Goal: Transaction & Acquisition: Purchase product/service

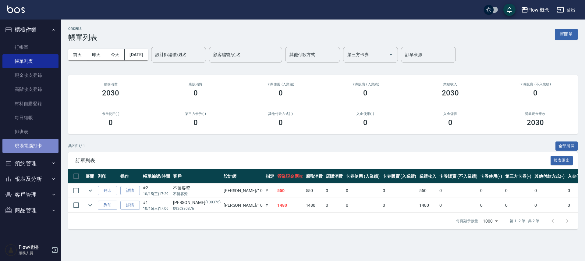
click at [40, 147] on link "現場電腦打卡" at bounding box center [30, 146] width 56 height 14
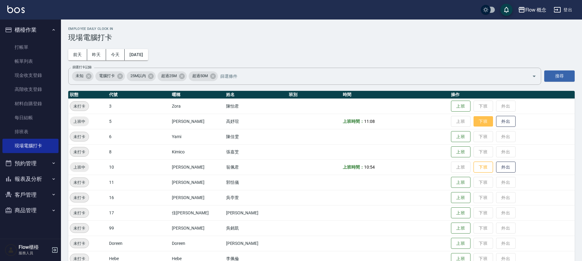
click at [474, 121] on button "下班" at bounding box center [484, 121] width 20 height 11
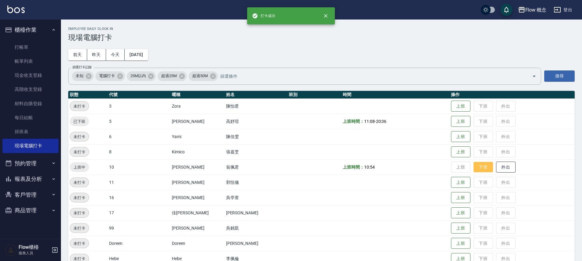
click at [474, 163] on button "下班" at bounding box center [484, 167] width 20 height 11
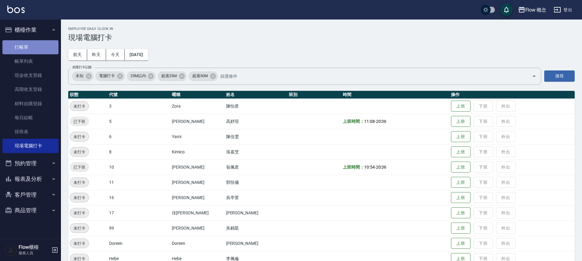
click at [36, 51] on link "打帳單" at bounding box center [30, 47] width 56 height 14
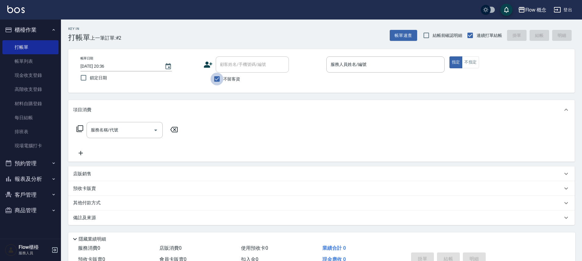
drag, startPoint x: 217, startPoint y: 78, endPoint x: 227, endPoint y: 74, distance: 10.6
click at [217, 78] on input "不留客資" at bounding box center [217, 79] width 13 height 13
checkbox input "false"
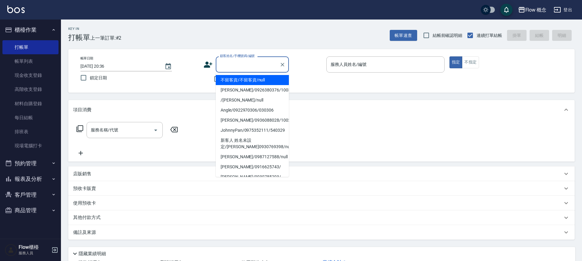
click at [235, 67] on input "顧客姓名/手機號碼/編號" at bounding box center [248, 64] width 59 height 11
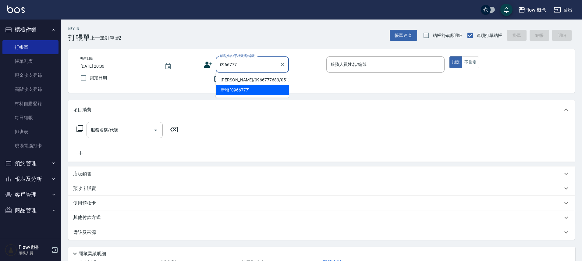
click at [240, 79] on li "[PERSON_NAME]/0966777683/0512181" at bounding box center [252, 80] width 73 height 10
type input "[PERSON_NAME]/0966777683/0512181"
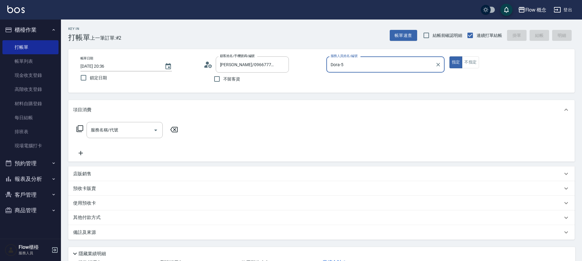
type input "Dora-5"
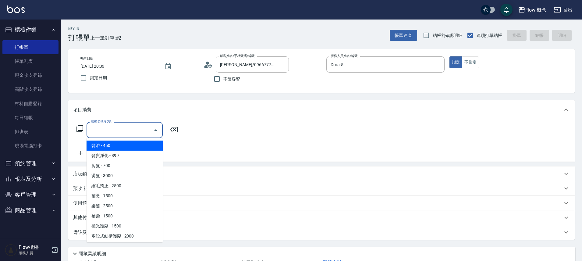
click at [111, 133] on input "服務名稱/代號" at bounding box center [120, 130] width 62 height 11
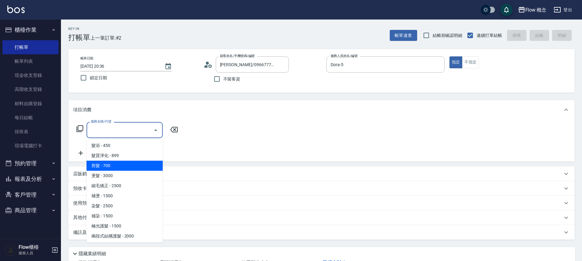
click at [109, 168] on span "剪髮 - 700" at bounding box center [125, 166] width 76 height 10
type input "剪髮(201)"
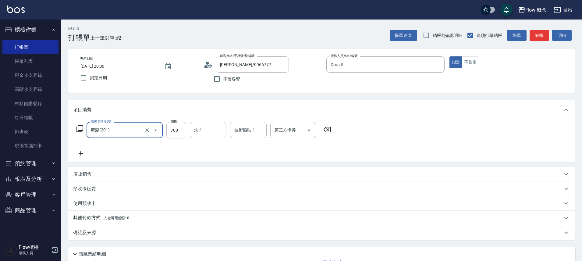
click at [175, 130] on input "700" at bounding box center [176, 130] width 20 height 16
click at [180, 129] on input "700" at bounding box center [176, 130] width 20 height 16
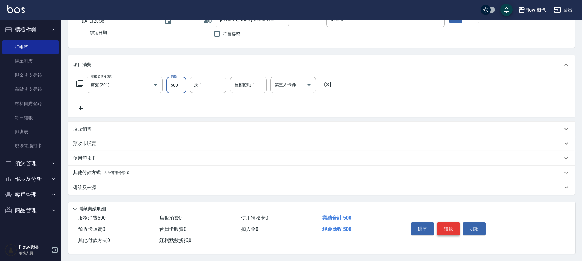
type input "500"
click at [456, 227] on button "結帳" at bounding box center [448, 228] width 23 height 13
type input "[DATE] 20:39"
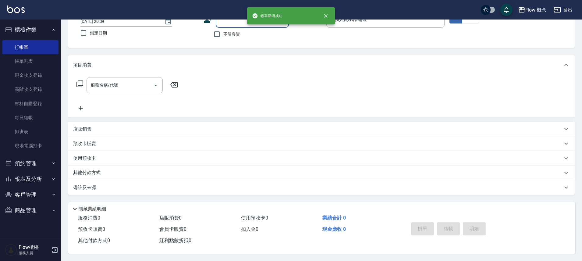
scroll to position [0, 0]
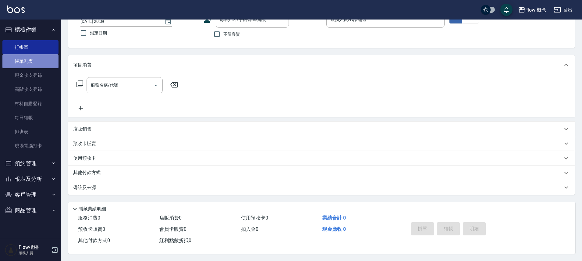
click at [45, 57] on link "帳單列表" at bounding box center [30, 61] width 56 height 14
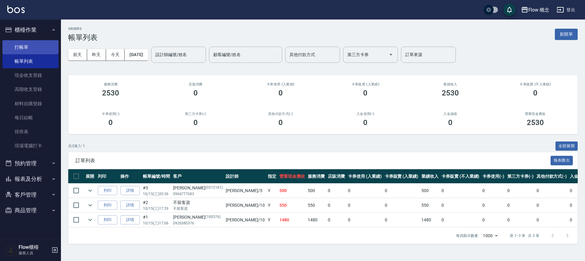
click at [47, 50] on link "打帳單" at bounding box center [30, 47] width 56 height 14
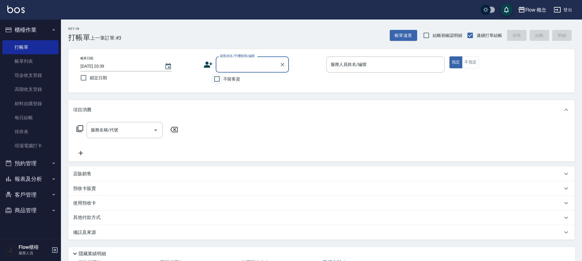
click at [214, 76] on input "不留客資" at bounding box center [217, 79] width 13 height 13
checkbox input "true"
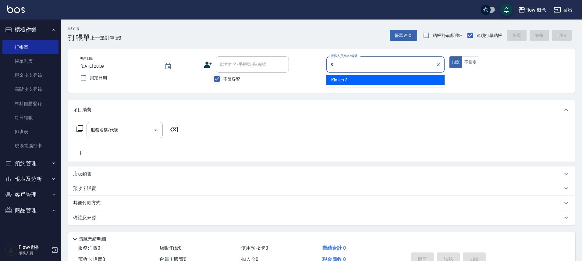
type input "Kimico-8"
type button "true"
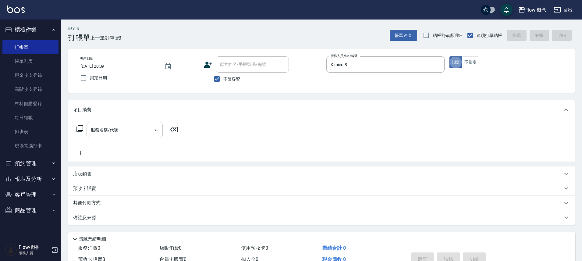
click at [131, 130] on input "服務名稱/代號" at bounding box center [120, 130] width 62 height 11
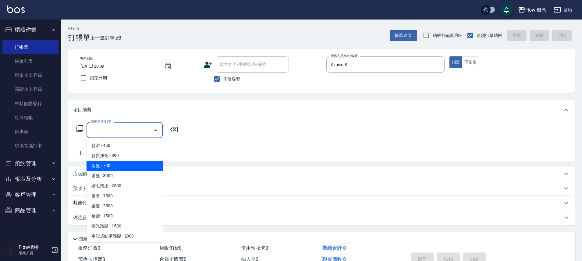
click at [116, 165] on span "剪髮 - 700" at bounding box center [125, 166] width 76 height 10
type input "剪髮(201)"
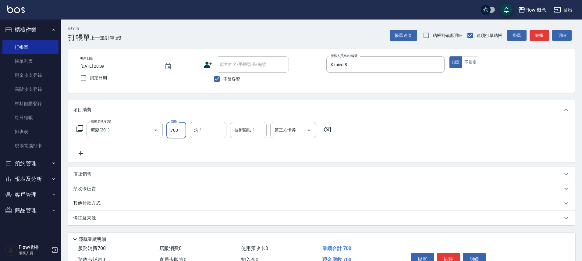
click at [175, 131] on input "700" at bounding box center [176, 130] width 20 height 16
type input "600"
click at [217, 134] on input "洗-1" at bounding box center [208, 130] width 31 height 11
type input "[PERSON_NAME]-10"
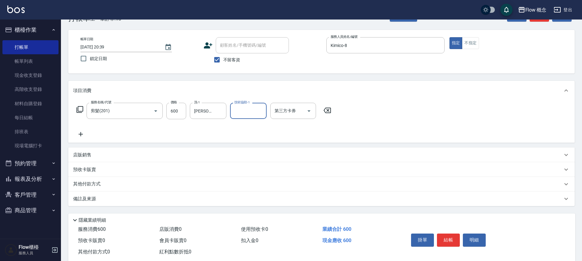
scroll to position [33, 0]
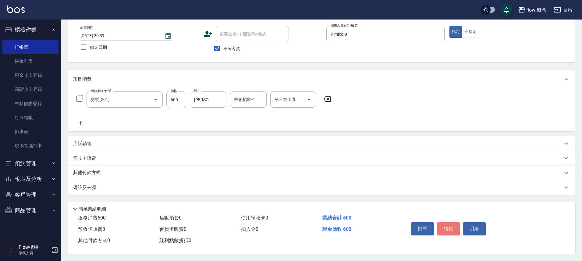
drag, startPoint x: 451, startPoint y: 224, endPoint x: 447, endPoint y: 220, distance: 5.6
click at [451, 224] on button "結帳" at bounding box center [448, 228] width 23 height 13
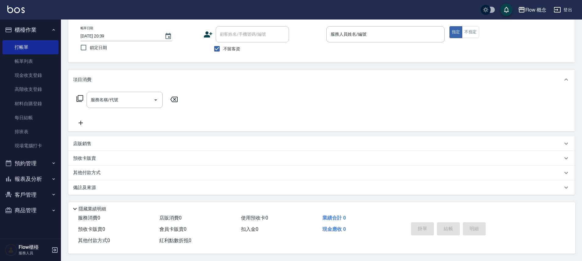
click at [225, 46] on span "不留客資" at bounding box center [231, 49] width 17 height 6
click at [223, 43] on input "不留客資" at bounding box center [217, 48] width 13 height 13
checkbox input "false"
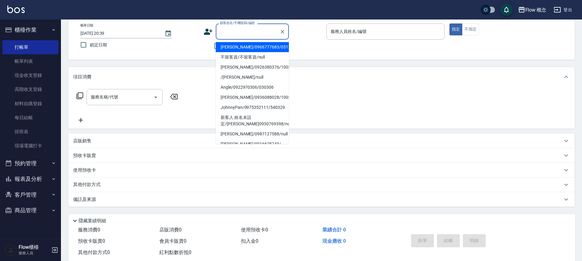
click at [230, 37] on input "顧客姓名/手機號碼/編號" at bounding box center [248, 31] width 59 height 11
type input "m"
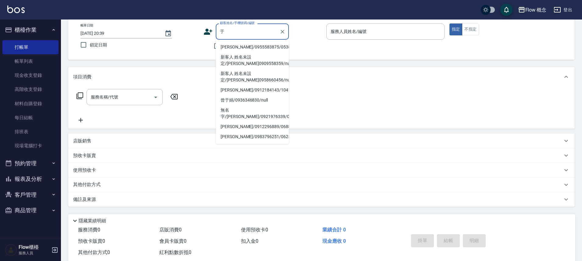
type input "雨"
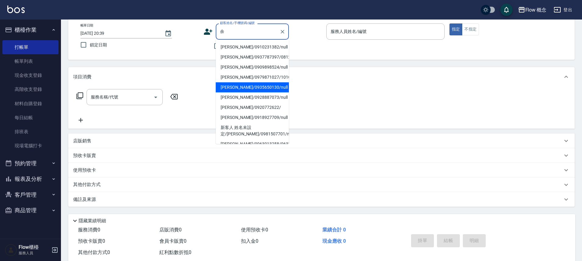
click at [229, 85] on li "[PERSON_NAME]/0935650130/null" at bounding box center [252, 87] width 73 height 10
type input "[PERSON_NAME]/0935650130/null"
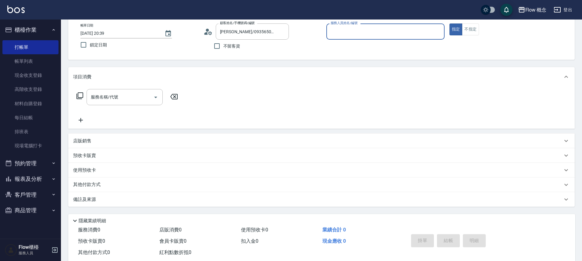
type input "Kimico-8"
click at [125, 102] on div "服務名稱/代號" at bounding box center [125, 97] width 76 height 16
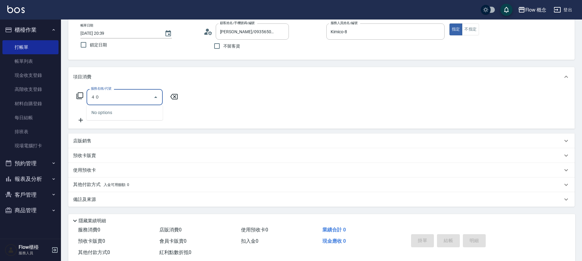
type input "４"
type input "3"
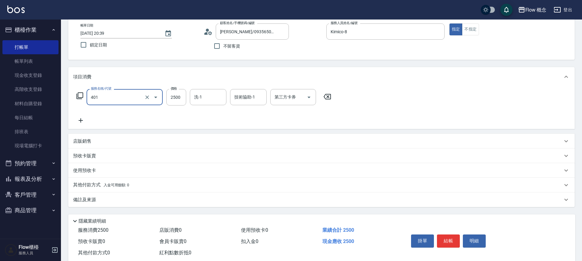
type input "染髮(401)"
type input "1500"
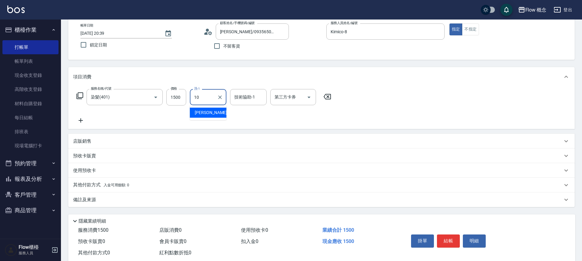
type input "[PERSON_NAME]-10"
click at [452, 241] on button "結帳" at bounding box center [448, 240] width 23 height 13
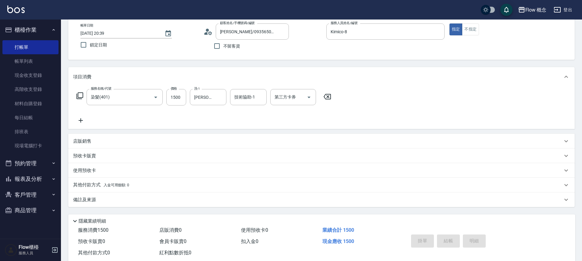
type input "[DATE] 20:40"
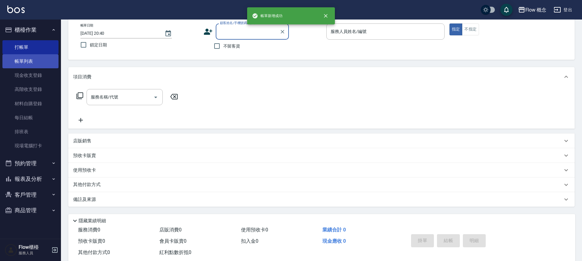
click at [36, 60] on link "帳單列表" at bounding box center [30, 61] width 56 height 14
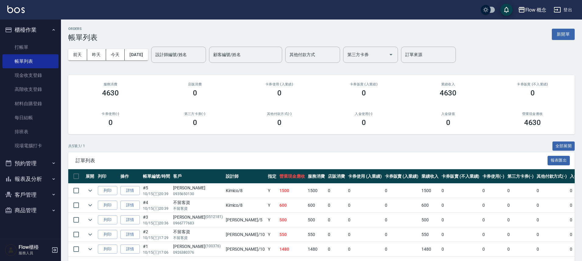
click at [137, 185] on td "詳情" at bounding box center [130, 190] width 23 height 14
click at [136, 189] on link "詳情" at bounding box center [130, 190] width 20 height 9
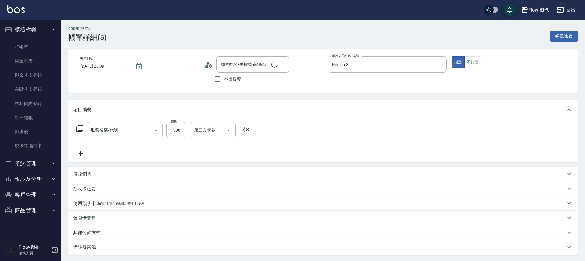
type input "[DATE] 20:39"
type input "Kimico-8"
type input "[PERSON_NAME]/0935650130/null"
type input "染髮(401)"
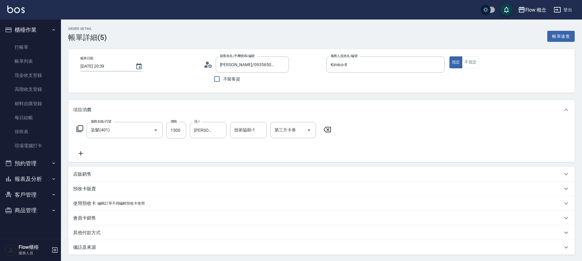
click at [99, 236] on div "其他付款方式" at bounding box center [321, 232] width 507 height 15
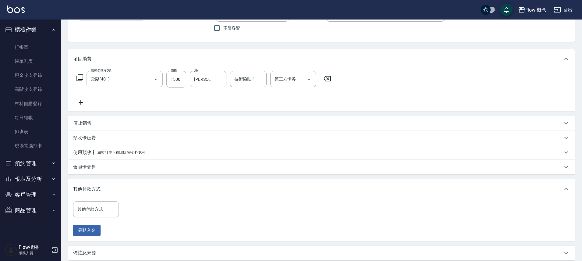
scroll to position [116, 0]
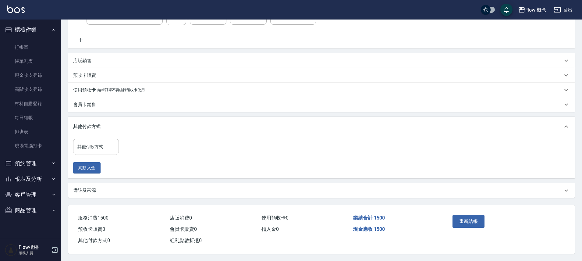
click at [108, 139] on div "其他付款方式" at bounding box center [96, 147] width 46 height 16
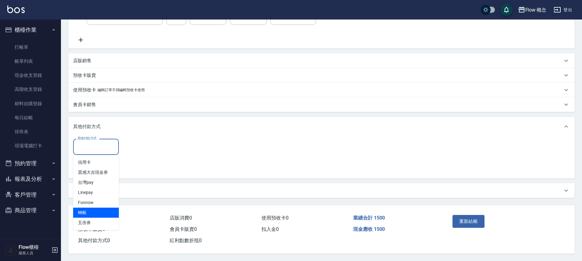
click at [86, 208] on span "轉帳" at bounding box center [96, 213] width 46 height 10
type input "轉帳"
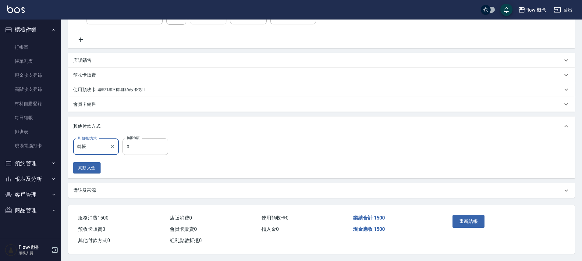
click at [151, 147] on input "0" at bounding box center [146, 146] width 46 height 16
type input "1500"
click at [477, 223] on button "重新結帳" at bounding box center [469, 221] width 32 height 13
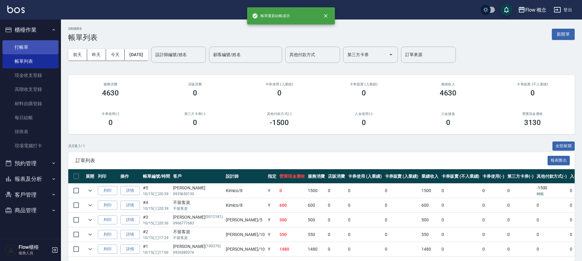
click at [10, 47] on link "打帳單" at bounding box center [30, 47] width 56 height 14
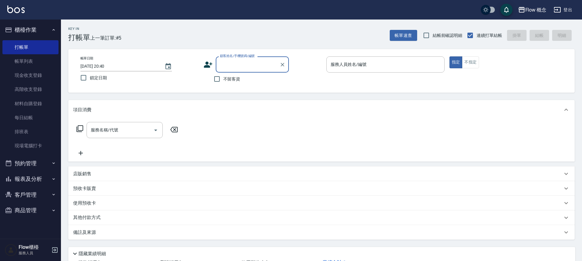
type input "x"
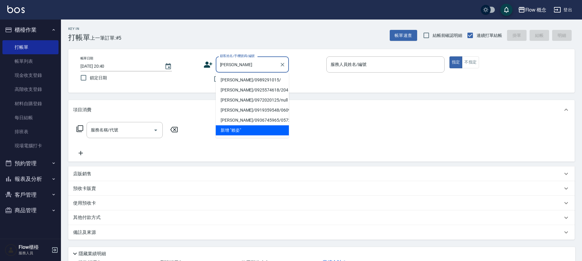
click at [242, 78] on li "[PERSON_NAME]/0989291015/" at bounding box center [252, 80] width 73 height 10
type input "[PERSON_NAME]/0989291015/"
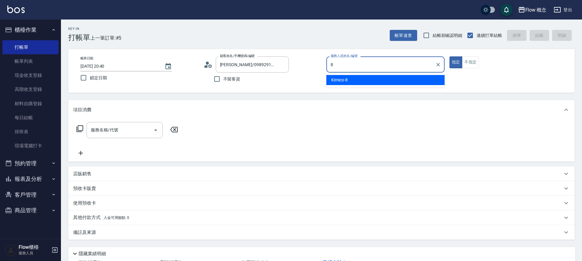
type input "Kimico-8"
type button "true"
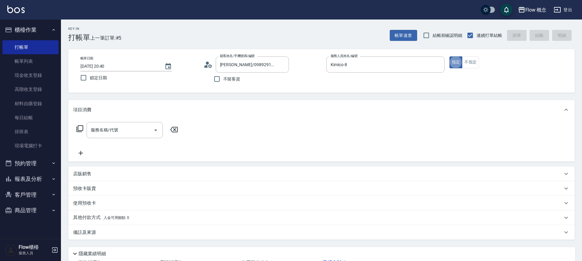
click at [100, 143] on div "服務名稱/代號 服務名稱/代號" at bounding box center [127, 139] width 109 height 35
click at [124, 132] on input "服務名稱/代號" at bounding box center [120, 130] width 62 height 11
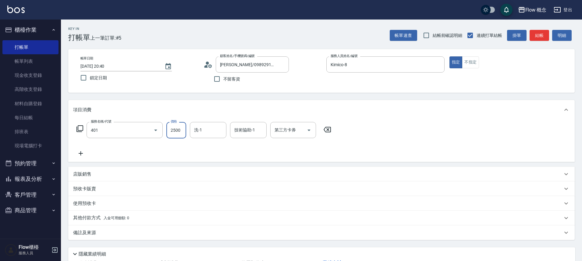
type input "染髮(401)"
type input "2500"
click at [83, 155] on icon at bounding box center [80, 153] width 15 height 7
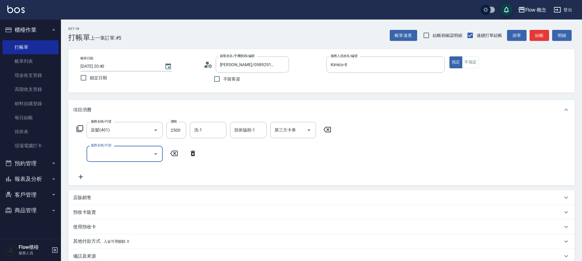
type input "c"
type input "黑曜光感護髮(504)"
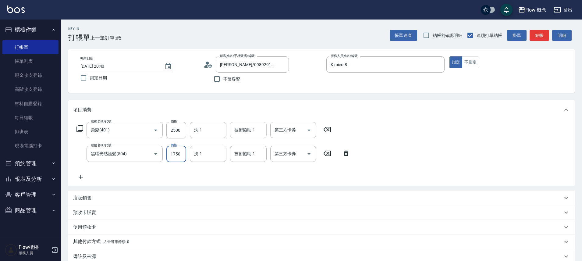
type input "1750"
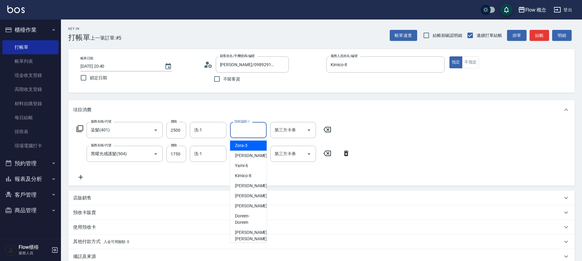
click at [248, 132] on input "技術協助-1" at bounding box center [248, 130] width 31 height 11
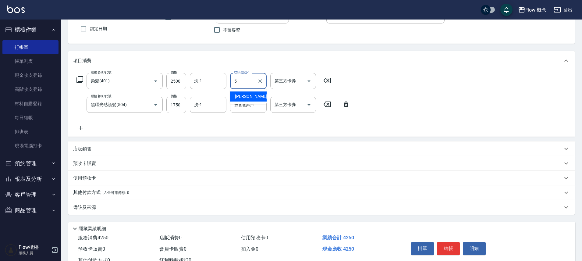
type input "Dora-5"
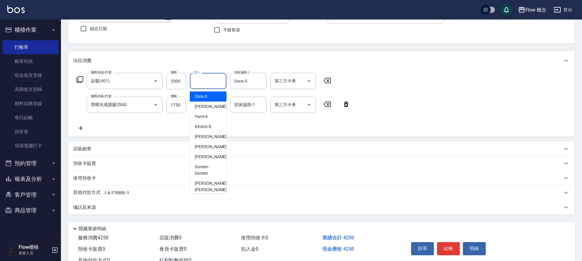
click at [214, 82] on input "洗-1" at bounding box center [208, 81] width 31 height 11
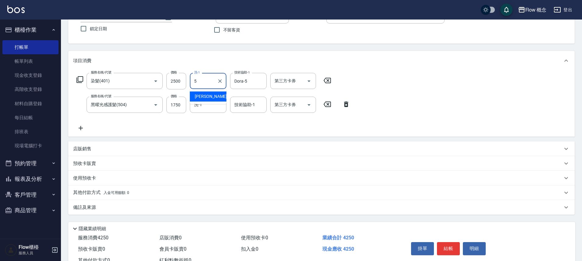
type input "Dora-5"
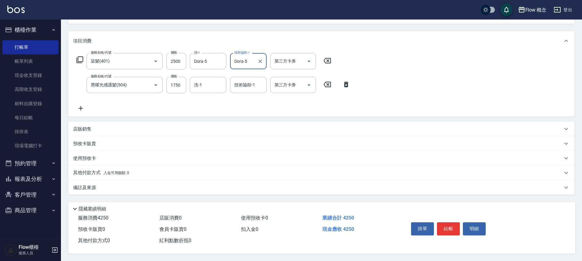
scroll to position [72, 0]
click at [109, 171] on span "入金可用餘額: 0" at bounding box center [117, 173] width 26 height 4
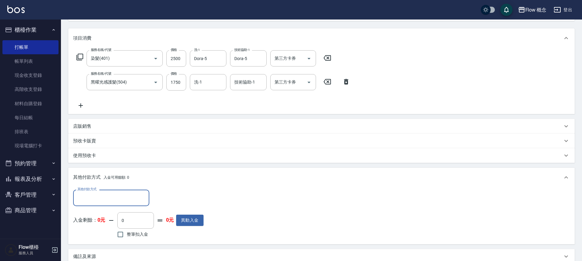
scroll to position [0, 0]
click at [89, 201] on input "其他付款方式" at bounding box center [111, 197] width 71 height 11
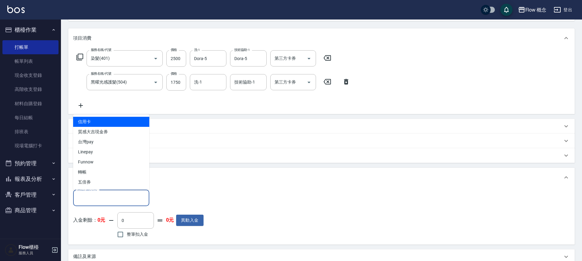
click at [100, 123] on span "信用卡" at bounding box center [111, 122] width 76 height 10
type input "信用卡"
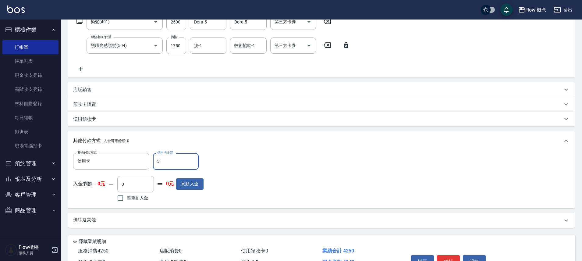
scroll to position [137, 0]
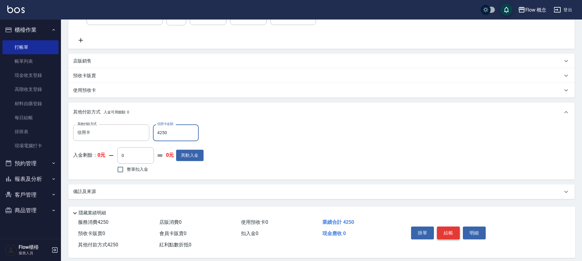
type input "4250"
click at [451, 237] on button "結帳" at bounding box center [448, 232] width 23 height 13
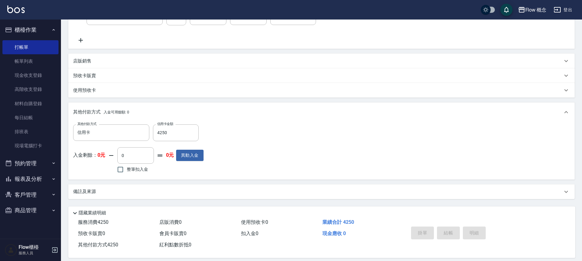
type input "[DATE] 20:41"
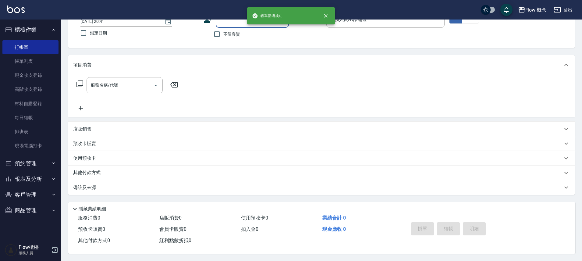
scroll to position [0, 0]
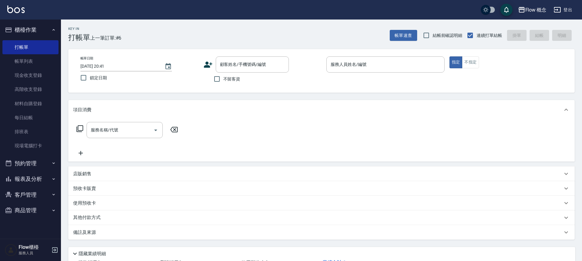
click at [231, 77] on span "不留客資" at bounding box center [231, 79] width 17 height 6
click at [223, 77] on input "不留客資" at bounding box center [217, 79] width 13 height 13
checkbox input "true"
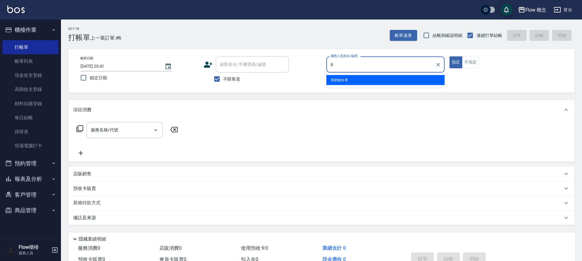
type input "Kimico-8"
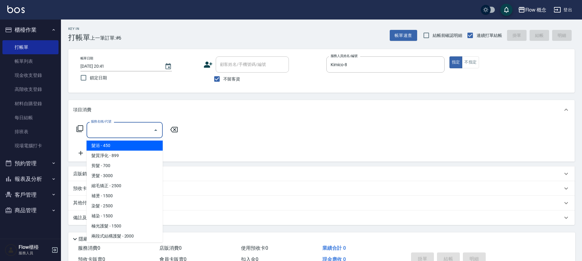
click at [133, 128] on input "服務名稱/代號" at bounding box center [120, 130] width 62 height 11
click at [115, 145] on span "髮浴 - 450" at bounding box center [125, 146] width 76 height 10
type input "髮浴 (101)"
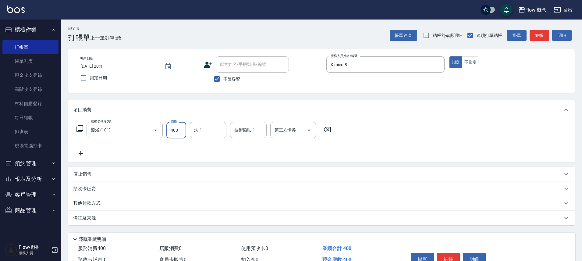
type input "400"
click at [226, 73] on label "不留客資" at bounding box center [226, 79] width 30 height 13
click at [223, 73] on input "不留客資" at bounding box center [217, 79] width 13 height 13
checkbox input "false"
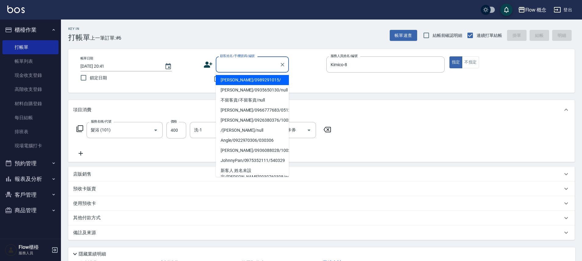
click at [231, 67] on input "顧客姓名/手機號碼/編號" at bounding box center [248, 64] width 59 height 11
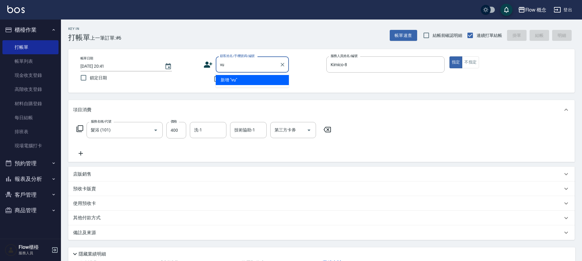
type input "v"
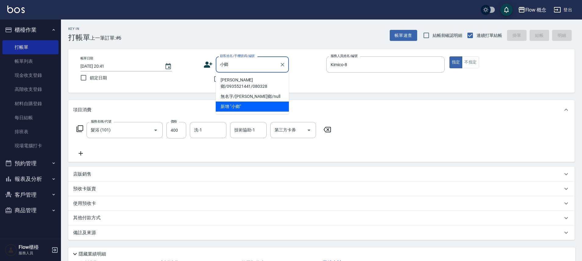
click at [226, 80] on li "[PERSON_NAME]鄉/0935521441/080328" at bounding box center [252, 83] width 73 height 16
type input "[PERSON_NAME]鄉/0935521441/080328"
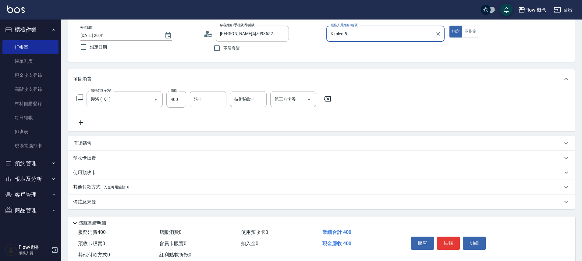
scroll to position [34, 0]
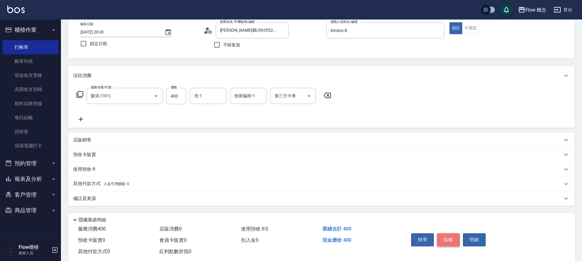
click at [450, 240] on button "結帳" at bounding box center [448, 239] width 23 height 13
type input "[DATE] 20:42"
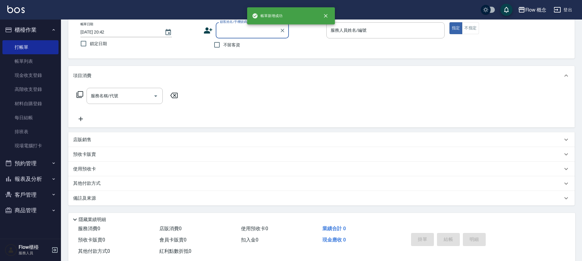
click at [450, 240] on div "掛單 結帳 明細" at bounding box center [449, 239] width 80 height 19
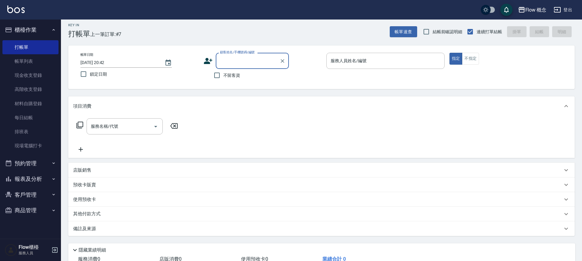
scroll to position [0, 0]
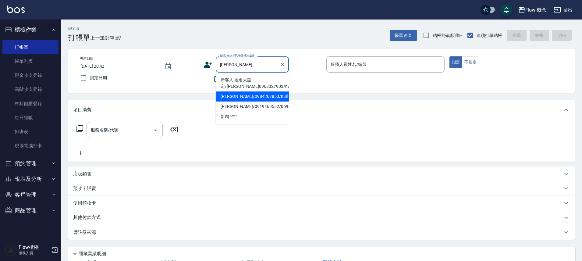
click at [239, 98] on li "[PERSON_NAME]/0984267853/null" at bounding box center [252, 96] width 73 height 10
type input "[PERSON_NAME]/0984267853/null"
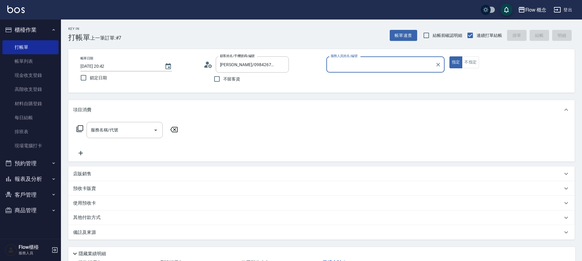
type input "Kimico-8"
click at [147, 123] on div "服務名稱/代號" at bounding box center [125, 130] width 76 height 16
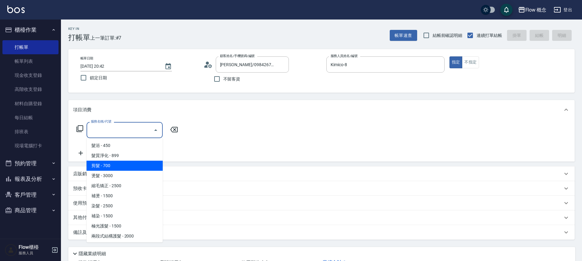
click at [129, 162] on span "剪髮 - 700" at bounding box center [125, 166] width 76 height 10
type input "剪髮(201)"
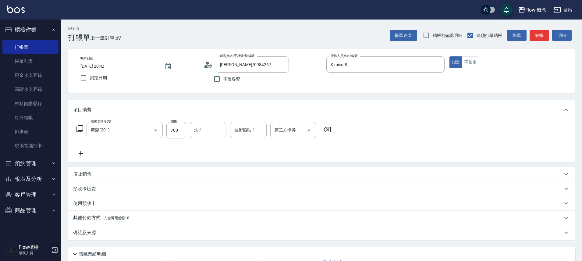
click at [116, 220] on p "其他付款方式 入金可用餘額: 0" at bounding box center [101, 218] width 56 height 7
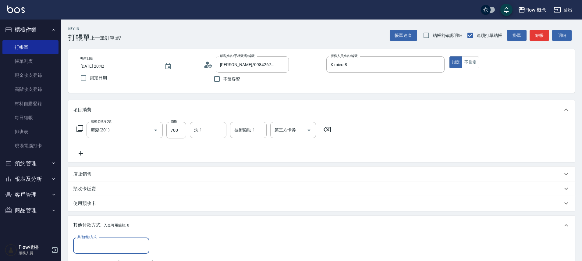
click at [105, 244] on input "其他付款方式" at bounding box center [111, 245] width 71 height 11
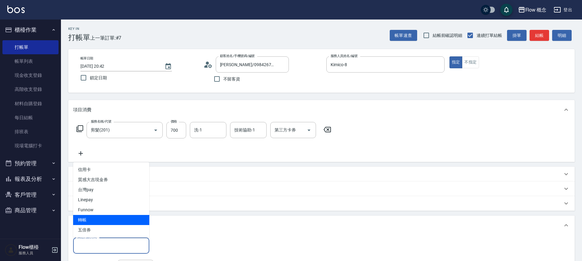
click at [100, 223] on span "轉帳" at bounding box center [111, 220] width 76 height 10
type input "轉帳"
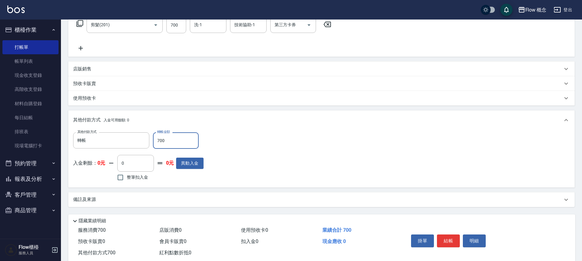
scroll to position [120, 0]
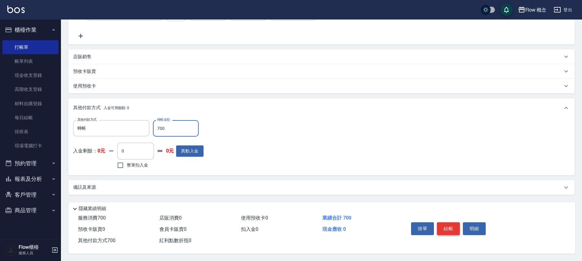
type input "700"
click at [441, 224] on button "結帳" at bounding box center [448, 228] width 23 height 13
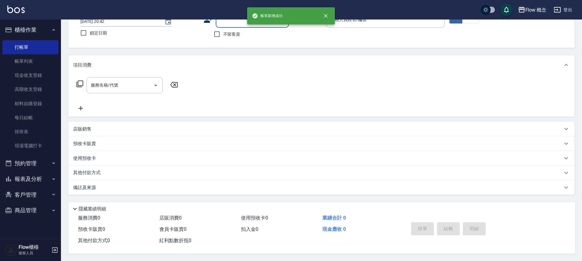
scroll to position [0, 0]
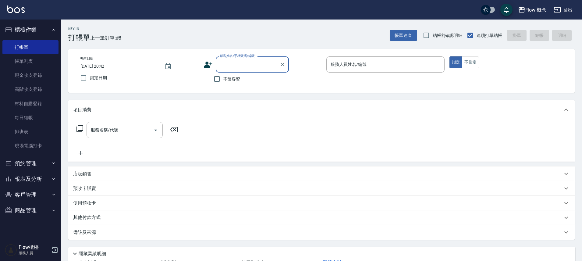
type input "j"
type input "王"
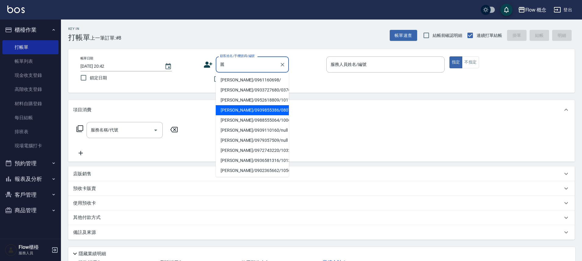
click at [223, 111] on li "[PERSON_NAME]/0939855386/080710" at bounding box center [252, 110] width 73 height 10
type input "[PERSON_NAME]/0939855386/080710"
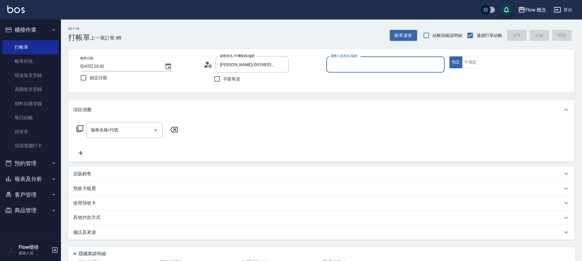
type input "Kimico-8"
click at [138, 130] on input "服務名稱/代號" at bounding box center [120, 130] width 62 height 11
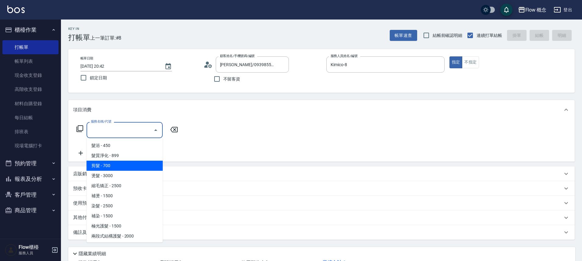
click at [114, 163] on span "剪髮 - 700" at bounding box center [125, 166] width 76 height 10
type input "剪髮(201)"
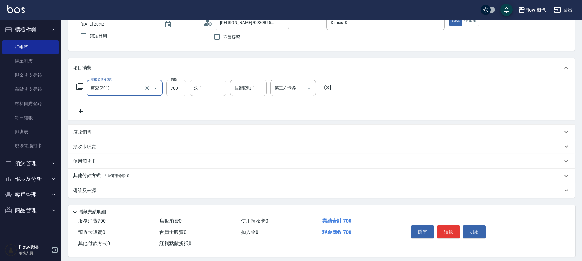
scroll to position [48, 0]
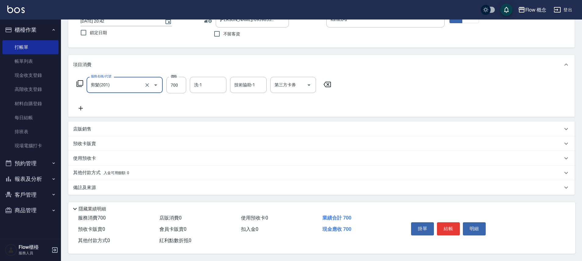
click at [442, 225] on button "結帳" at bounding box center [448, 228] width 23 height 13
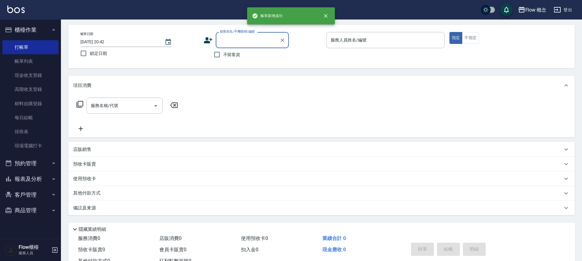
scroll to position [0, 0]
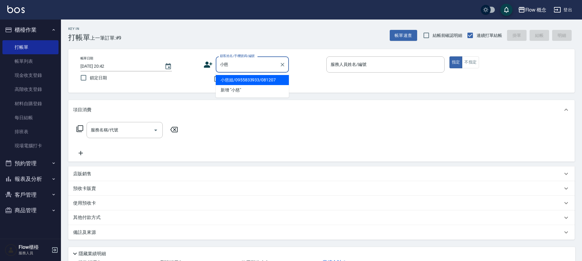
click at [241, 81] on li "小慈姐/0955833933/081207" at bounding box center [252, 80] width 73 height 10
type input "小慈姐/0955833933/081207"
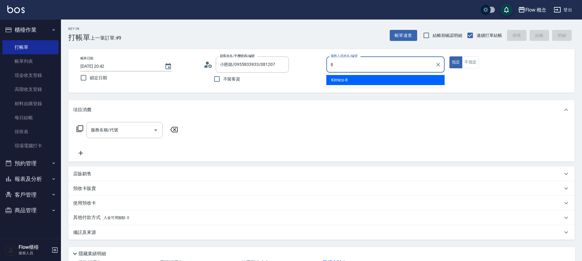
type input "Kimico-8"
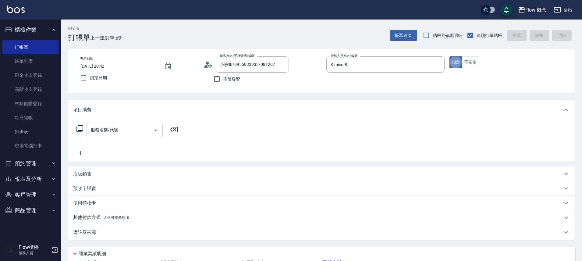
click at [112, 128] on input "服務名稱/代號" at bounding box center [120, 130] width 62 height 11
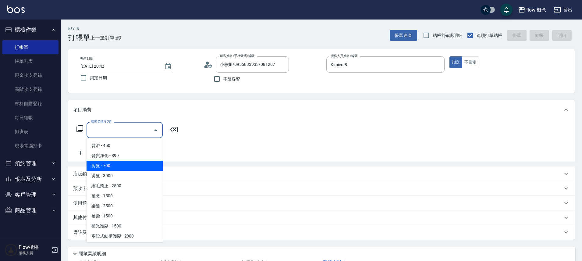
click at [114, 167] on span "剪髮 - 700" at bounding box center [125, 166] width 76 height 10
type input "剪髮(201)"
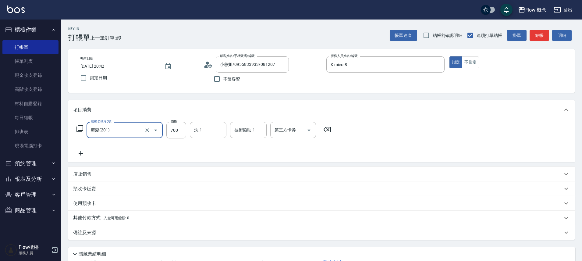
click at [82, 155] on icon at bounding box center [80, 153] width 15 height 7
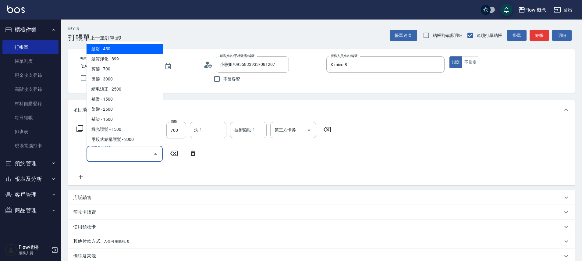
click at [102, 153] on input "服務名稱/代號" at bounding box center [120, 153] width 62 height 11
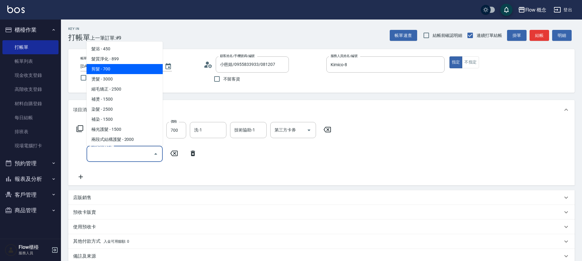
click at [110, 68] on span "剪髮 - 700" at bounding box center [125, 69] width 76 height 10
type input "剪髮(201)"
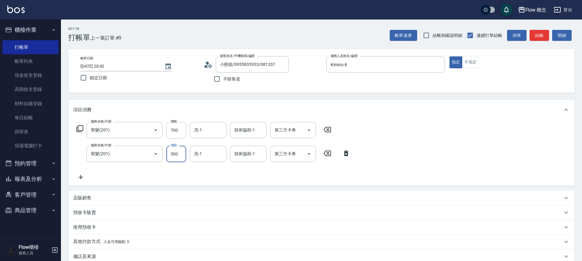
type input "500"
click at [80, 181] on div "服務名稱/代號 剪髮(201) 服務名稱/代號 價格 700 價格 洗-1 洗-1 技術協助-1 技術協助-1 第三方卡券 第三方卡券 服務名稱/代號 剪髮(…" at bounding box center [321, 152] width 507 height 66
click at [78, 177] on icon at bounding box center [80, 176] width 15 height 7
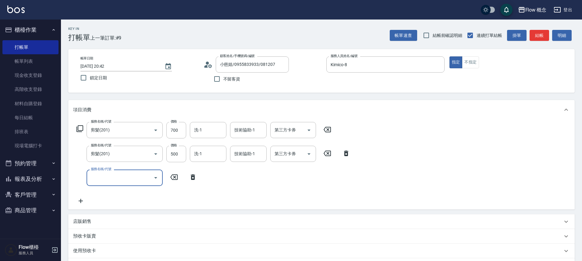
click at [118, 176] on input "服務名稱/代號" at bounding box center [120, 177] width 62 height 11
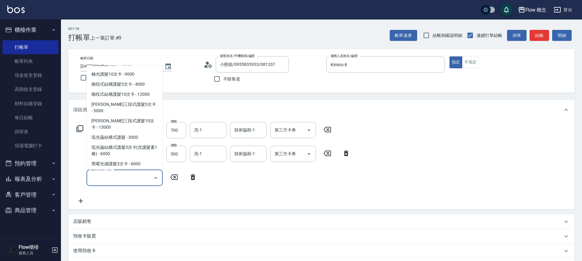
scroll to position [276, 0]
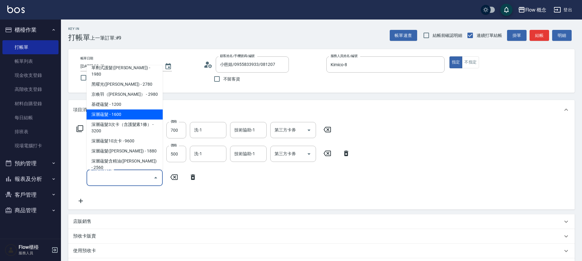
click at [120, 109] on span "深層蘊髮 - 1600" at bounding box center [125, 114] width 76 height 10
type input "深層蘊髮(602)"
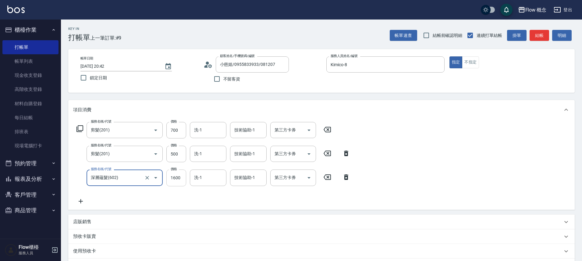
click at [178, 175] on input "1600" at bounding box center [176, 177] width 20 height 16
type input "1760"
click at [243, 177] on input "技術協助-1" at bounding box center [248, 177] width 31 height 11
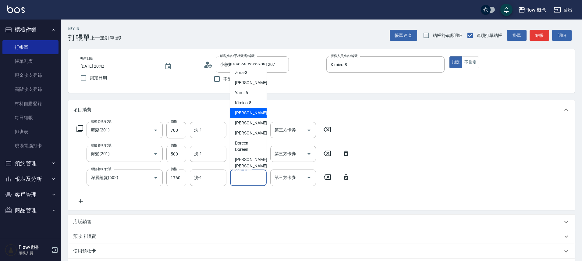
click at [245, 112] on span "[PERSON_NAME] -10" at bounding box center [254, 113] width 38 height 6
type input "[PERSON_NAME]-10"
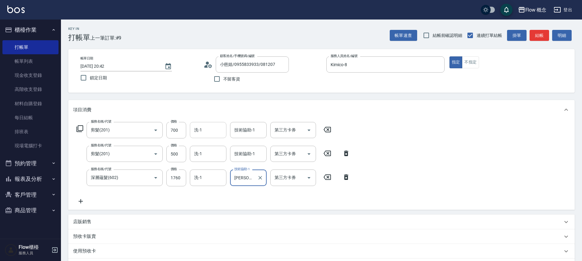
click at [204, 127] on input "洗-1" at bounding box center [208, 130] width 31 height 11
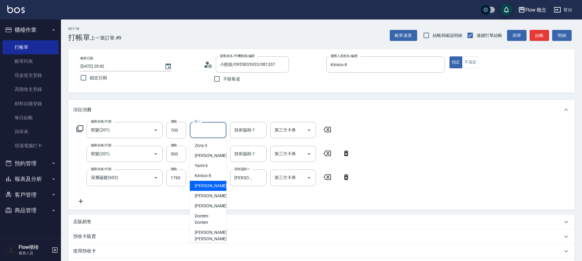
click at [205, 184] on span "[PERSON_NAME] -10" at bounding box center [214, 186] width 38 height 6
type input "[PERSON_NAME]-10"
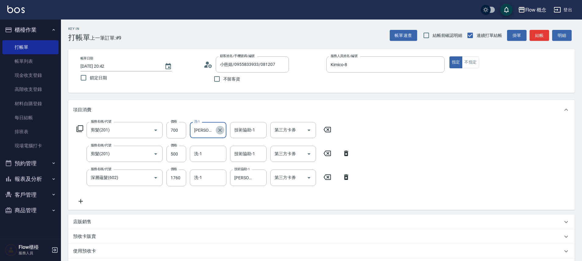
click at [220, 130] on icon "Clear" at bounding box center [220, 130] width 4 height 4
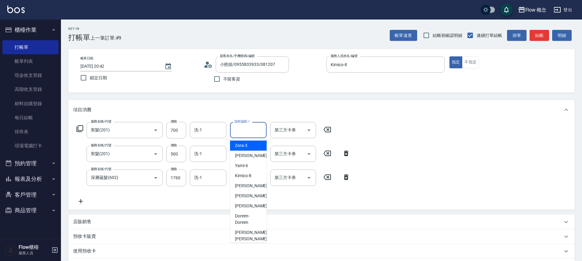
click at [256, 131] on input "技術協助-1" at bounding box center [248, 130] width 31 height 11
type input "[PERSON_NAME]-10"
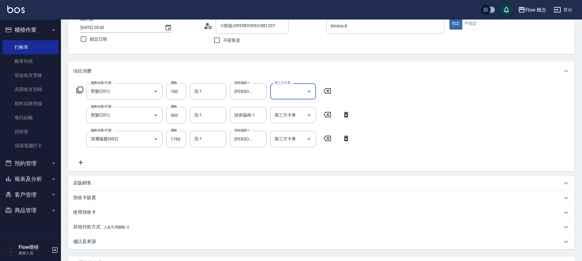
scroll to position [96, 0]
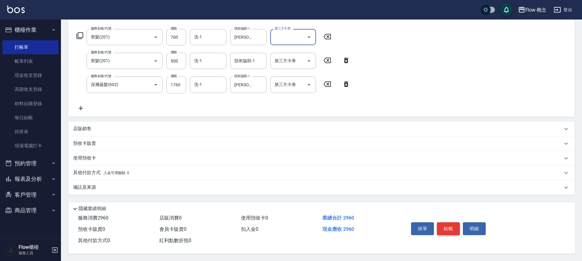
click at [449, 229] on button "結帳" at bounding box center [448, 228] width 23 height 13
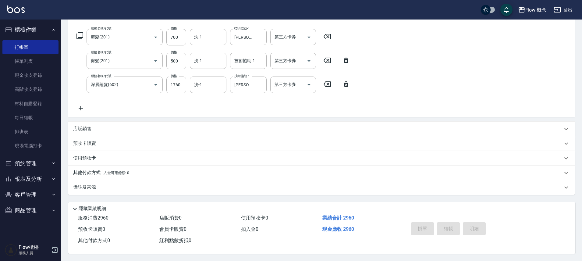
type input "[DATE] 20:44"
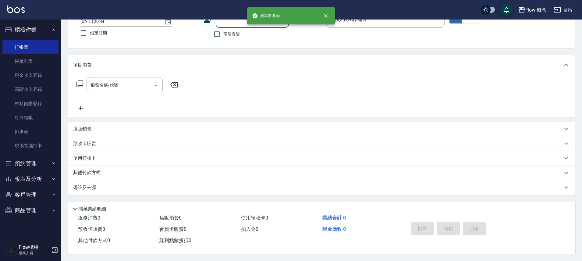
scroll to position [0, 0]
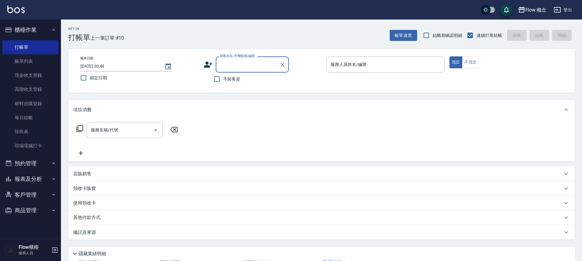
type input "v"
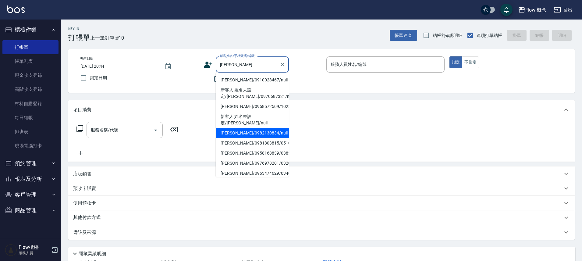
click at [255, 128] on li "[PERSON_NAME]/0982130834/null" at bounding box center [252, 133] width 73 height 10
type input "[PERSON_NAME]/0982130834/null"
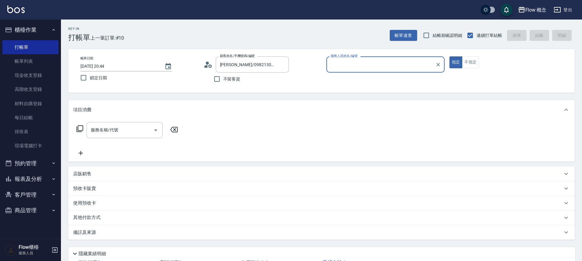
type input "Kimico-8"
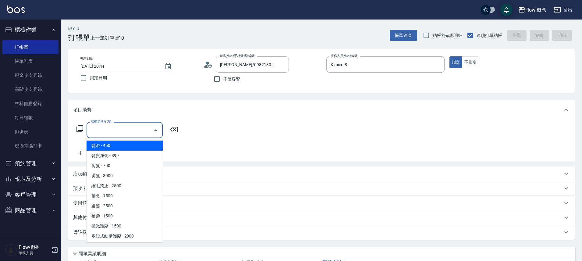
click at [137, 128] on input "服務名稱/代號" at bounding box center [120, 130] width 62 height 11
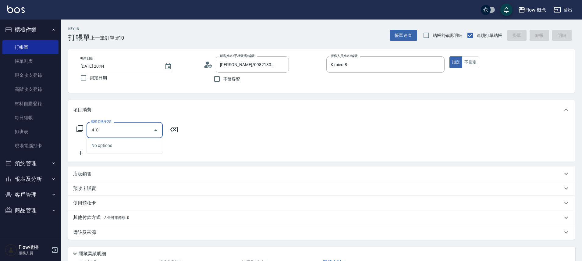
type input "４"
type input "染髮(401)"
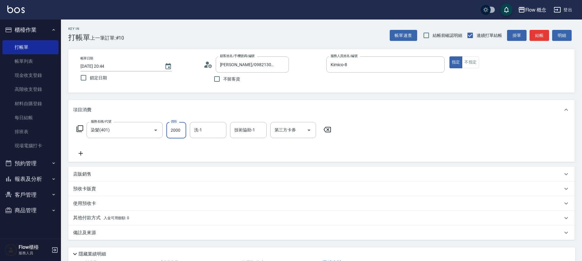
type input "2000"
click at [81, 153] on icon at bounding box center [80, 153] width 15 height 7
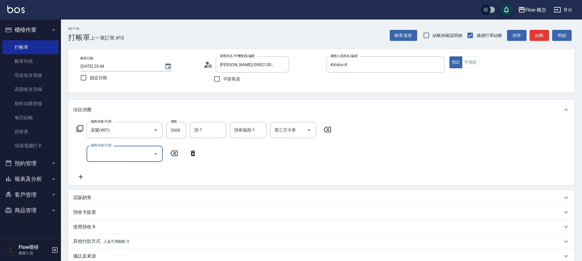
type input "c"
type input "黑曜光感護髮(504)"
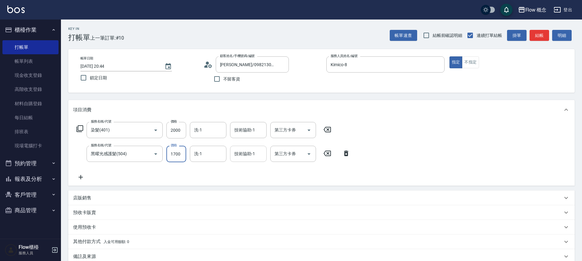
type input "1700"
drag, startPoint x: 254, startPoint y: 152, endPoint x: 299, endPoint y: 141, distance: 46.4
click at [254, 151] on input "技術協助-1" at bounding box center [248, 153] width 31 height 11
type input "[PERSON_NAME]-10"
click at [129, 238] on p "其他付款方式 入金可用餘額: 0" at bounding box center [101, 241] width 56 height 7
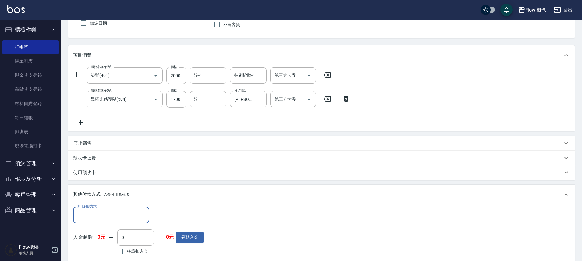
scroll to position [116, 0]
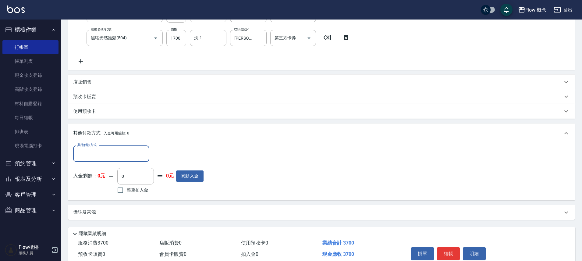
click at [118, 158] on input "其他付款方式" at bounding box center [111, 153] width 71 height 11
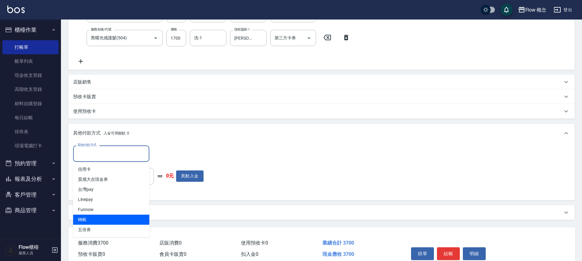
click at [90, 217] on span "轉帳" at bounding box center [111, 220] width 76 height 10
type input "轉帳"
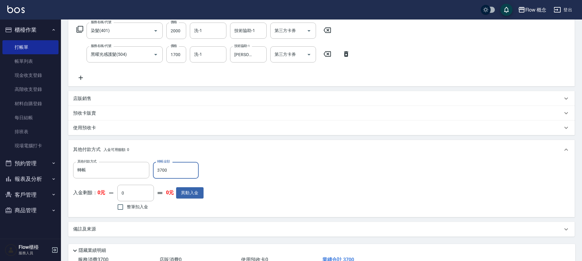
scroll to position [99, 0]
type input "3700"
click at [254, 50] on input "[PERSON_NAME]-10" at bounding box center [244, 54] width 22 height 11
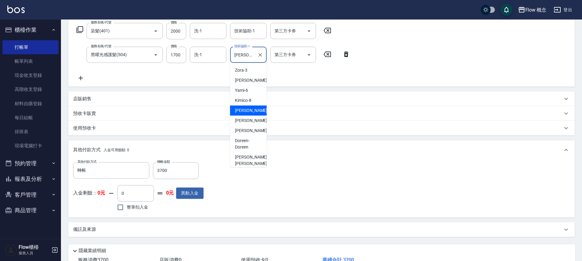
click at [262, 55] on icon "Clear" at bounding box center [260, 55] width 6 height 6
type input "0"
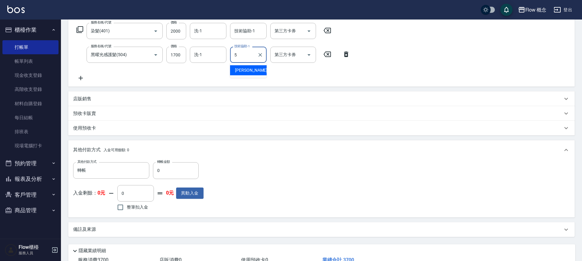
type input "Dora-5"
click at [240, 30] on input "技術協助-1" at bounding box center [248, 31] width 31 height 11
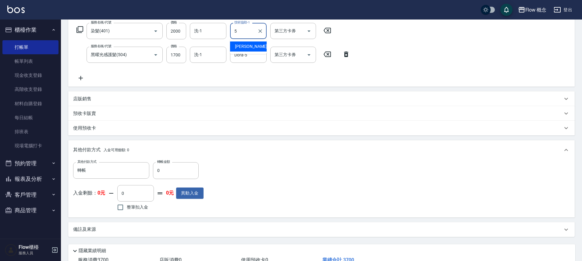
type input "Dora-5"
click at [194, 165] on input "0" at bounding box center [176, 170] width 46 height 16
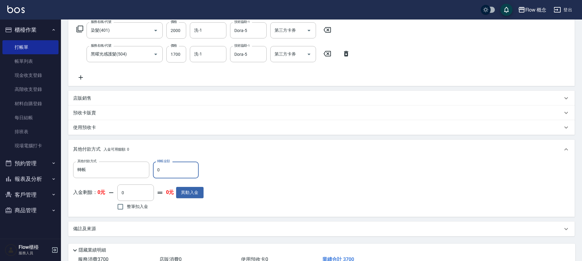
scroll to position [144, 0]
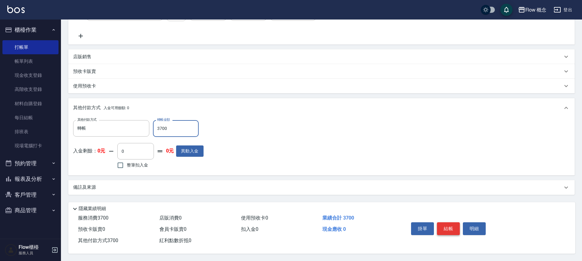
type input "3700"
click at [443, 227] on button "結帳" at bounding box center [448, 228] width 23 height 13
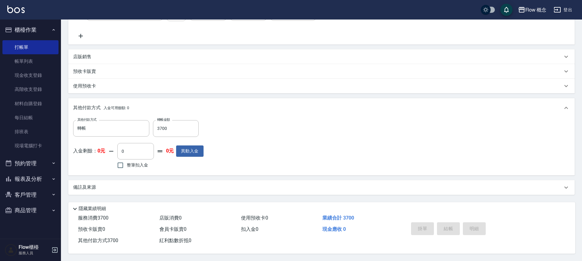
type input "[DATE] 20:45"
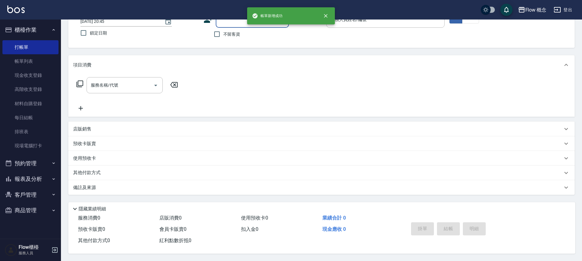
scroll to position [0, 0]
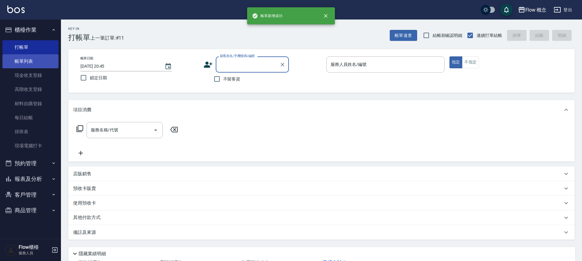
click at [34, 64] on link "帳單列表" at bounding box center [30, 61] width 56 height 14
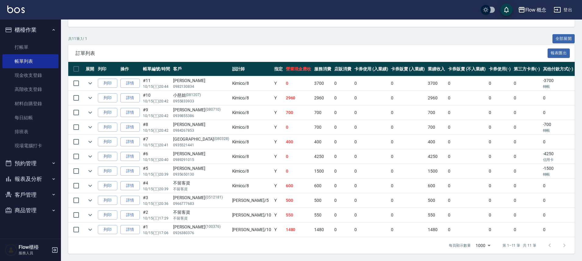
scroll to position [112, 0]
click at [24, 45] on link "打帳單" at bounding box center [30, 47] width 56 height 14
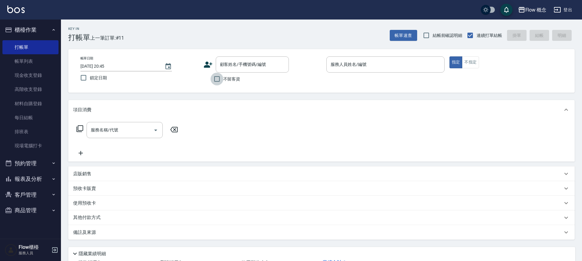
drag, startPoint x: 222, startPoint y: 82, endPoint x: 235, endPoint y: 79, distance: 13.5
click at [222, 82] on input "不留客資" at bounding box center [217, 79] width 13 height 13
checkbox input "true"
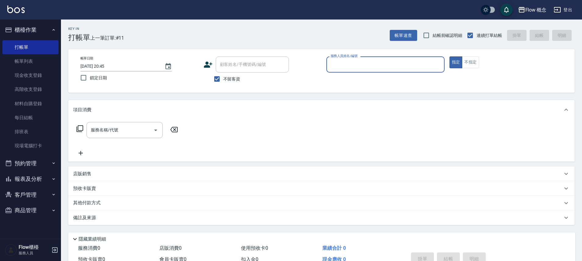
click at [350, 68] on input "服務人員姓名/編號" at bounding box center [385, 64] width 113 height 11
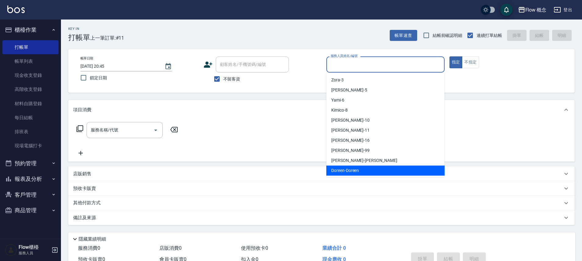
click at [344, 171] on span "Doreen -Doreen" at bounding box center [345, 170] width 28 height 6
type input "Doreen-Doreen"
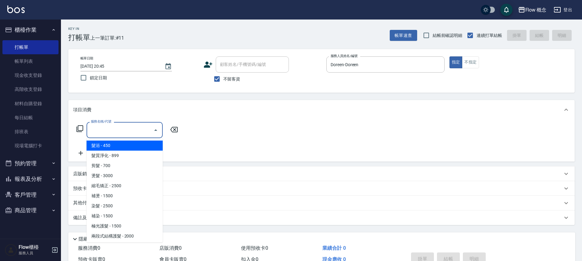
click at [109, 132] on input "服務名稱/代號" at bounding box center [120, 130] width 62 height 11
click at [123, 148] on span "髮浴 - 450" at bounding box center [125, 146] width 76 height 10
type input "髮浴 (101)"
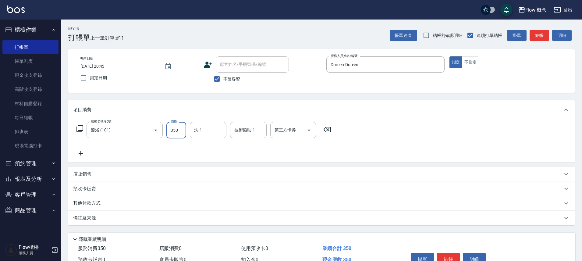
type input "350"
click at [81, 156] on icon at bounding box center [80, 153] width 15 height 7
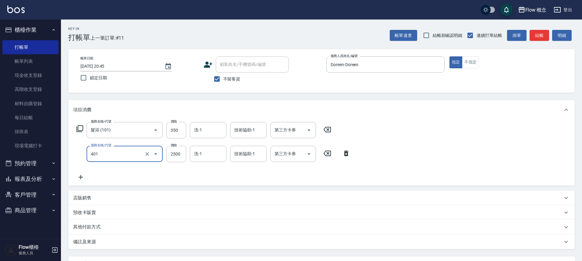
type input "染髮(401)"
type input "1000"
click at [78, 177] on icon at bounding box center [80, 176] width 15 height 7
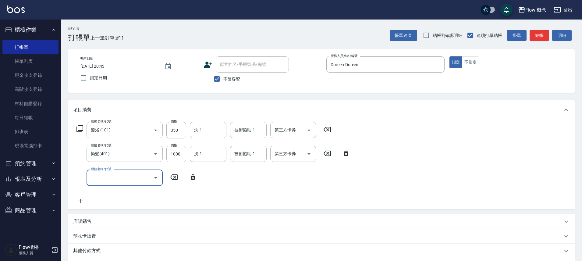
click at [138, 181] on input "服務名稱/代號" at bounding box center [120, 177] width 62 height 11
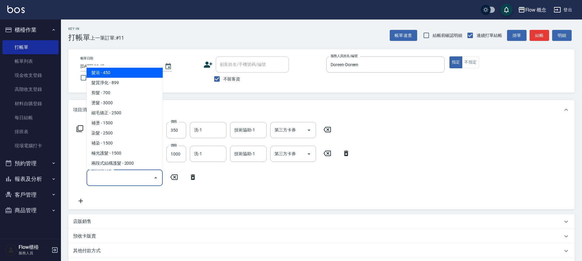
type input "5"
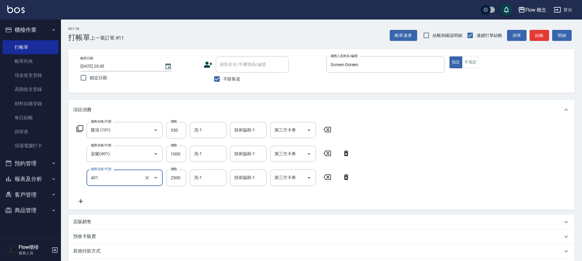
type input "染髮(401)"
type input "5000"
click at [77, 199] on icon at bounding box center [80, 201] width 15 height 7
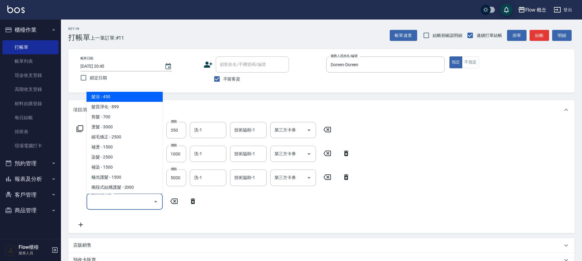
drag, startPoint x: 96, startPoint y: 202, endPoint x: 92, endPoint y: 203, distance: 3.7
click at [96, 202] on input "服務名稱/代號" at bounding box center [120, 201] width 62 height 11
click at [109, 99] on span "髮浴 - 450" at bounding box center [125, 97] width 76 height 10
type input "髮浴 (101)"
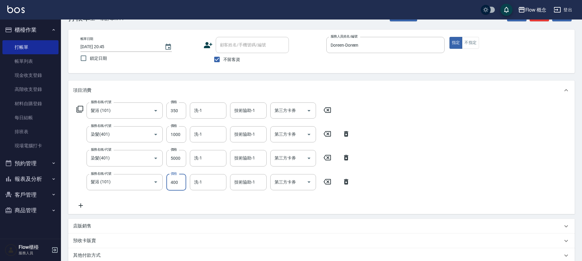
scroll to position [105, 0]
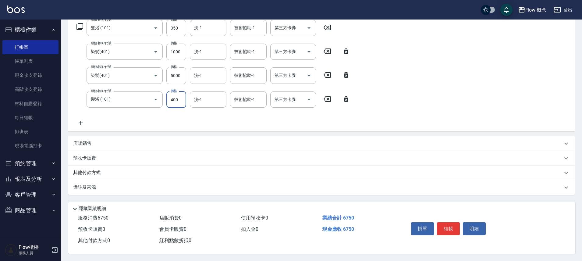
type input "400"
click at [214, 70] on input "洗-1" at bounding box center [208, 75] width 31 height 11
type input "[PERSON_NAME]-10"
click at [454, 226] on button "結帳" at bounding box center [448, 228] width 23 height 13
type input "[DATE] 20:46"
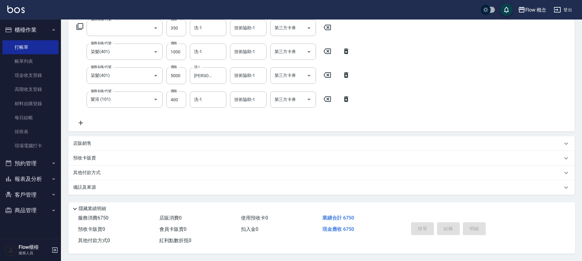
scroll to position [33, 0]
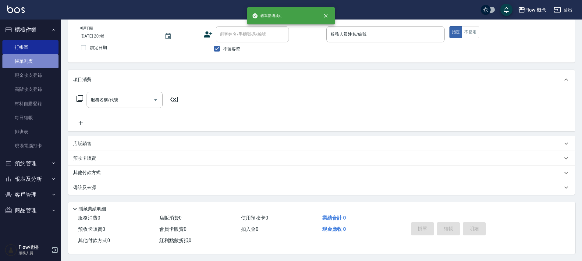
click at [41, 65] on link "帳單列表" at bounding box center [30, 61] width 56 height 14
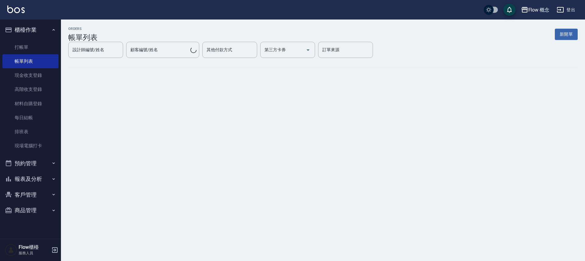
click at [31, 171] on button "報表及分析" at bounding box center [30, 179] width 56 height 16
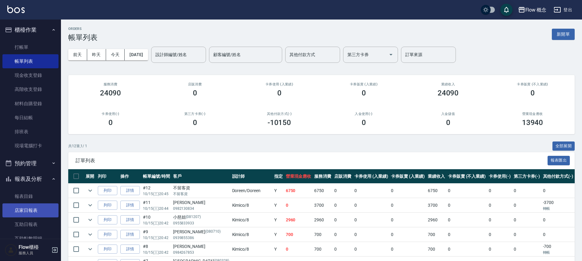
click at [39, 215] on link "店家日報表" at bounding box center [30, 210] width 56 height 14
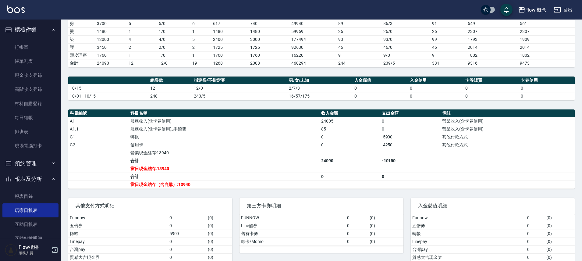
scroll to position [126, 0]
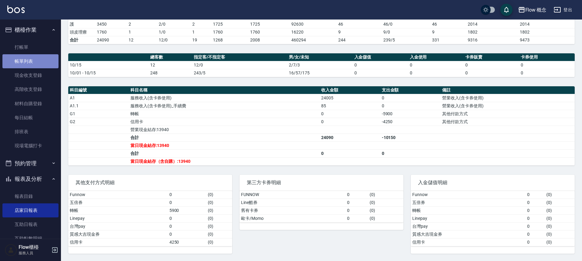
click at [37, 63] on link "帳單列表" at bounding box center [30, 61] width 56 height 14
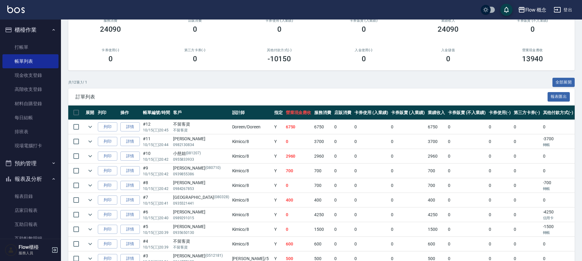
scroll to position [126, 0]
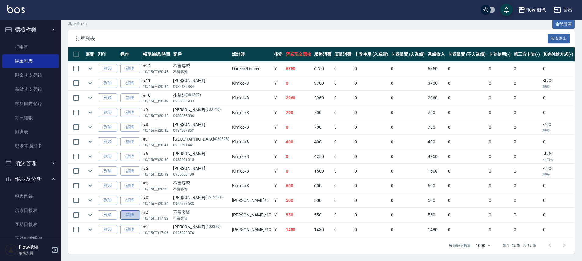
click at [131, 212] on link "詳情" at bounding box center [130, 214] width 20 height 9
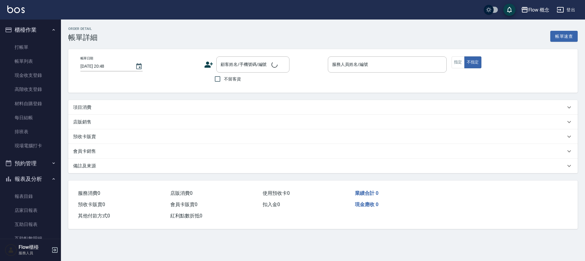
type input "[DATE] 17:29"
checkbox input "true"
type input "[PERSON_NAME]-10"
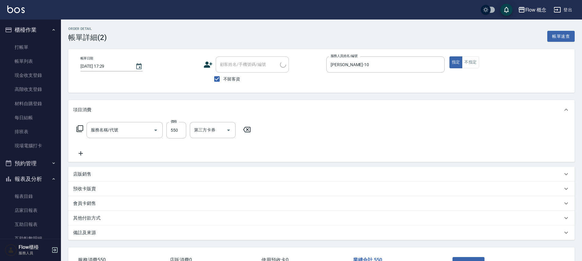
type input "髮浴 (101)"
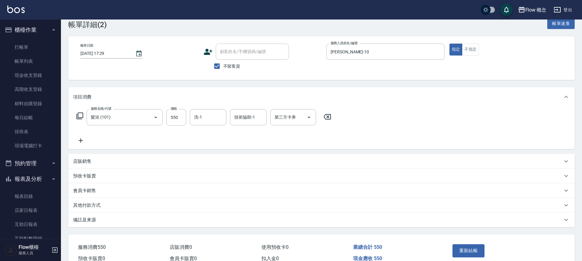
scroll to position [45, 0]
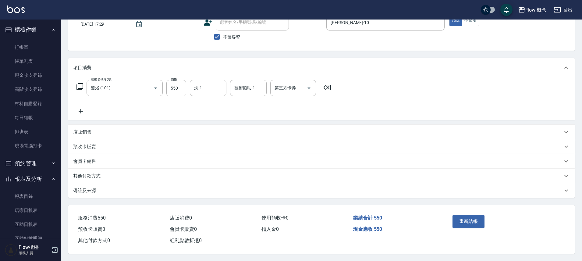
click at [120, 173] on div "其他付款方式" at bounding box center [318, 176] width 490 height 6
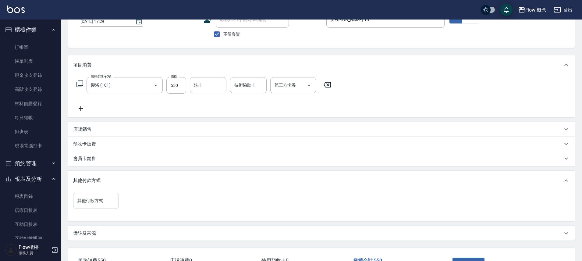
click at [93, 202] on input "其他付款方式" at bounding box center [96, 200] width 40 height 11
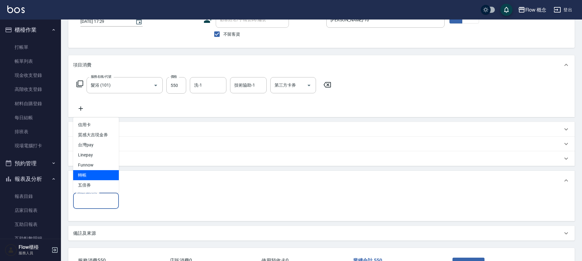
click at [96, 178] on span "轉帳" at bounding box center [96, 175] width 46 height 10
type input "轉帳"
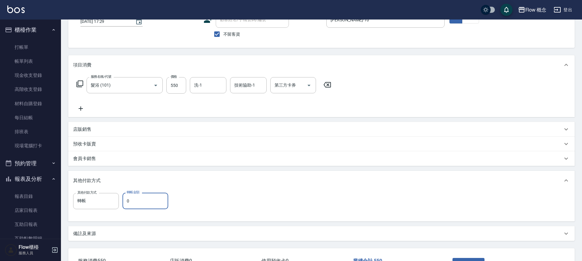
drag, startPoint x: 142, startPoint y: 201, endPoint x: 164, endPoint y: 256, distance: 59.7
click at [143, 201] on input "0" at bounding box center [146, 201] width 46 height 16
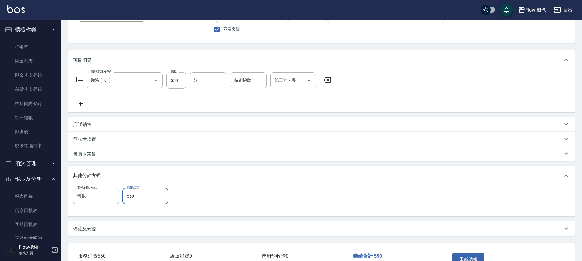
scroll to position [55, 0]
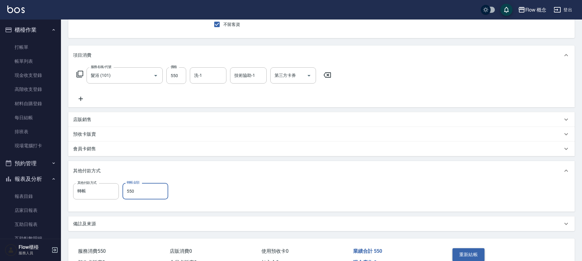
type input "550"
click at [467, 255] on button "重新結帳" at bounding box center [469, 254] width 32 height 13
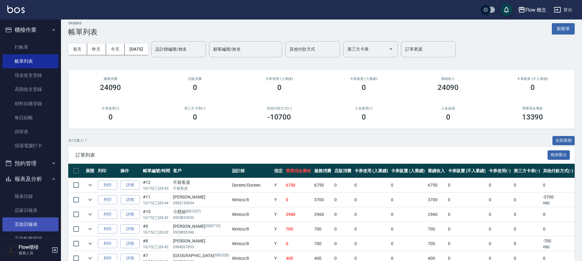
scroll to position [34, 0]
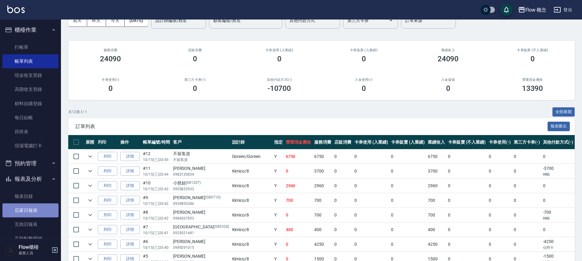
click at [40, 213] on link "店家日報表" at bounding box center [30, 210] width 56 height 14
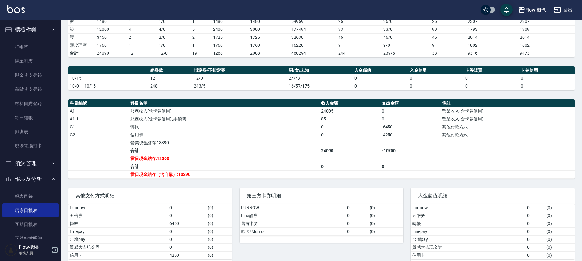
scroll to position [126, 0]
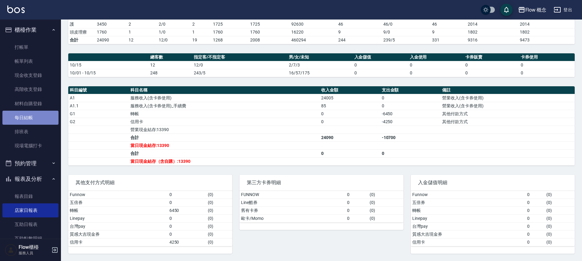
click at [38, 120] on link "每日結帳" at bounding box center [30, 118] width 56 height 14
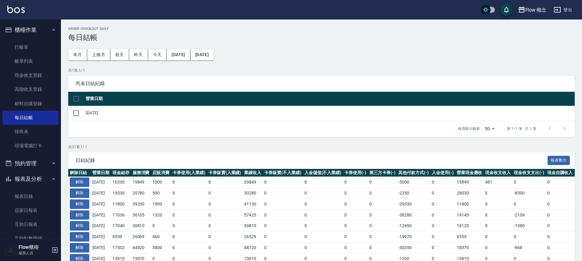
click at [74, 96] on input "checkbox" at bounding box center [76, 98] width 13 height 13
checkbox input "true"
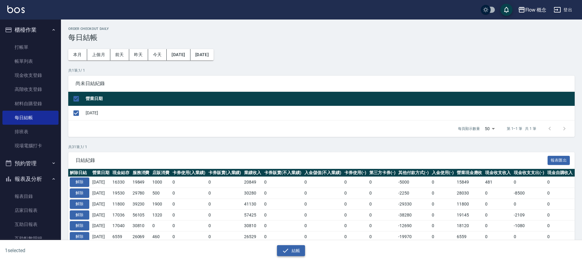
click at [294, 247] on button "結帳" at bounding box center [291, 250] width 28 height 11
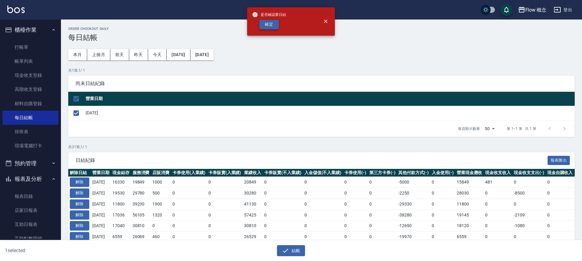
click at [268, 22] on button "確定" at bounding box center [269, 24] width 20 height 9
checkbox input "false"
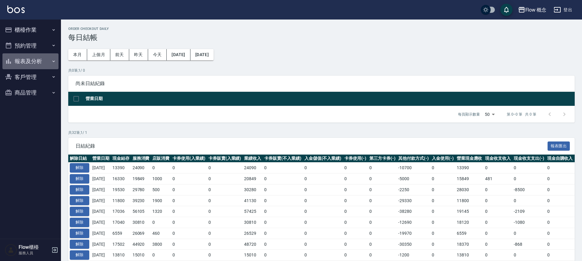
click at [33, 65] on button "報表及分析" at bounding box center [30, 61] width 56 height 16
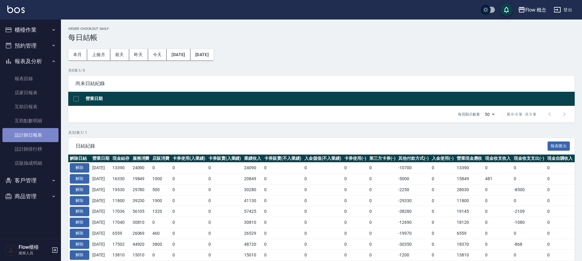
click at [30, 134] on link "設計師日報表" at bounding box center [30, 135] width 56 height 14
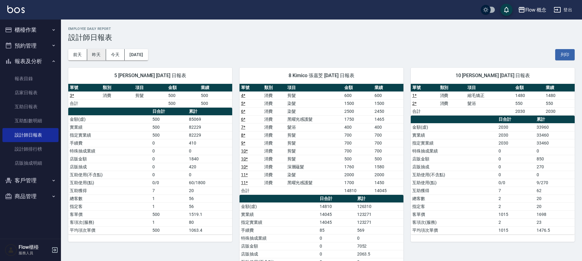
click at [99, 52] on button "昨天" at bounding box center [96, 54] width 19 height 11
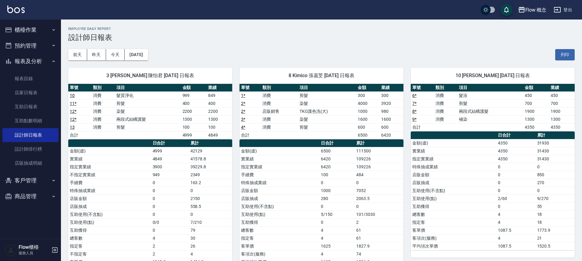
click at [24, 27] on button "櫃檯作業" at bounding box center [30, 30] width 56 height 16
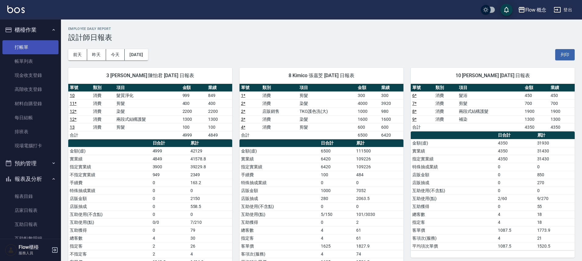
click at [25, 48] on link "打帳單" at bounding box center [30, 47] width 56 height 14
